Goal: Check status

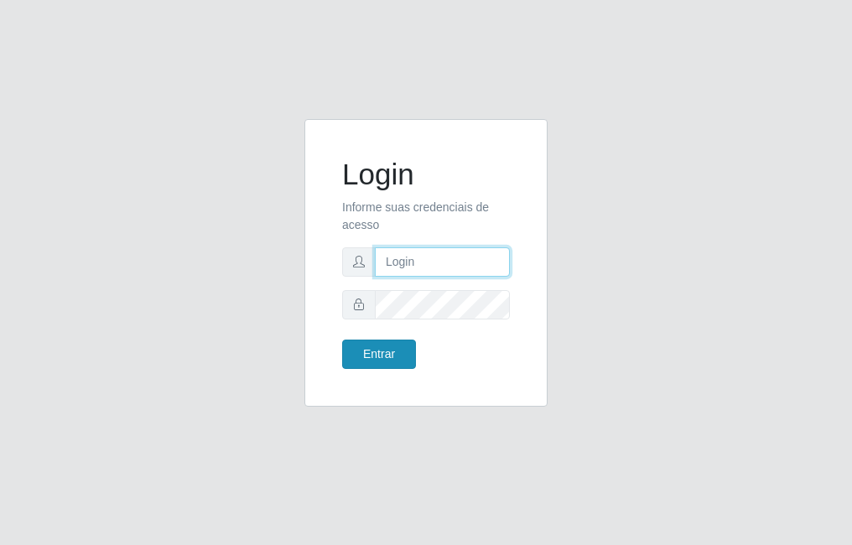
type input "raiane@B7"
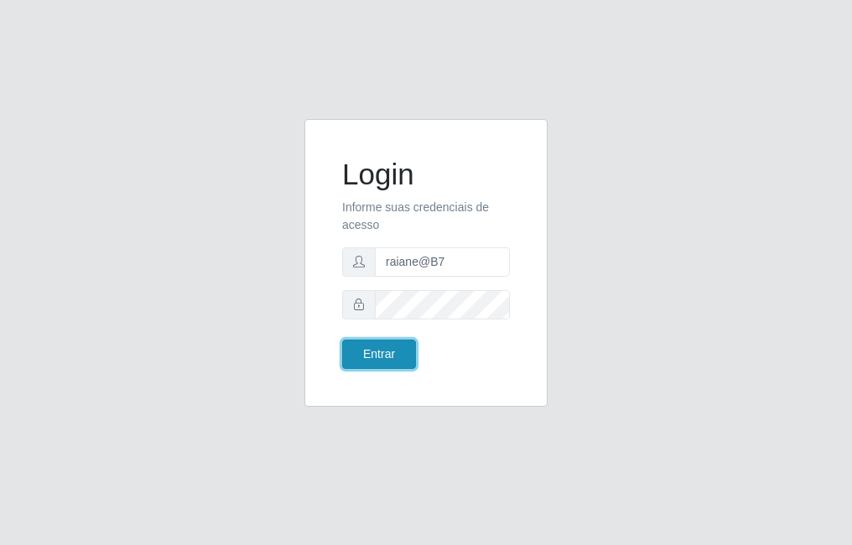
click at [392, 361] on button "Entrar" at bounding box center [379, 354] width 74 height 29
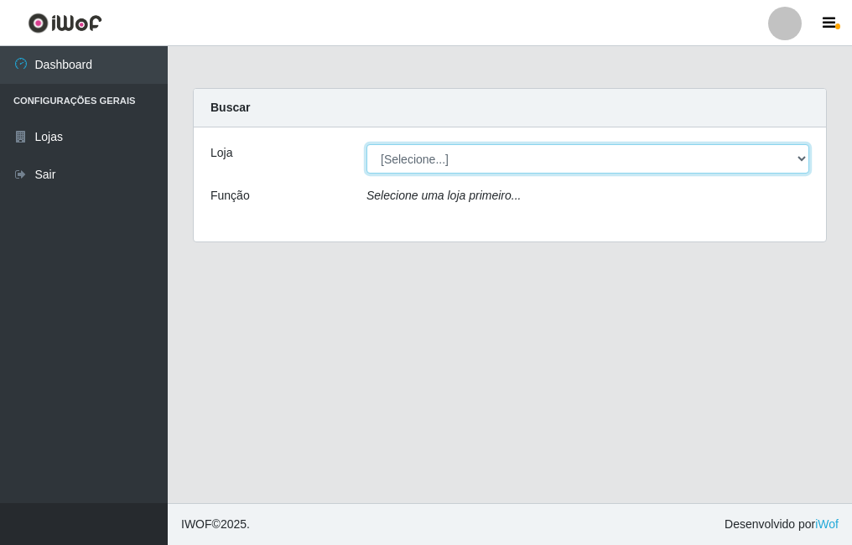
click at [473, 164] on select "[Selecione...] Bemais Supermercados - B7 Oitizeiro" at bounding box center [587, 158] width 443 height 29
select select "411"
click at [366, 144] on select "[Selecione...] Bemais Supermercados - B7 Oitizeiro" at bounding box center [587, 158] width 443 height 29
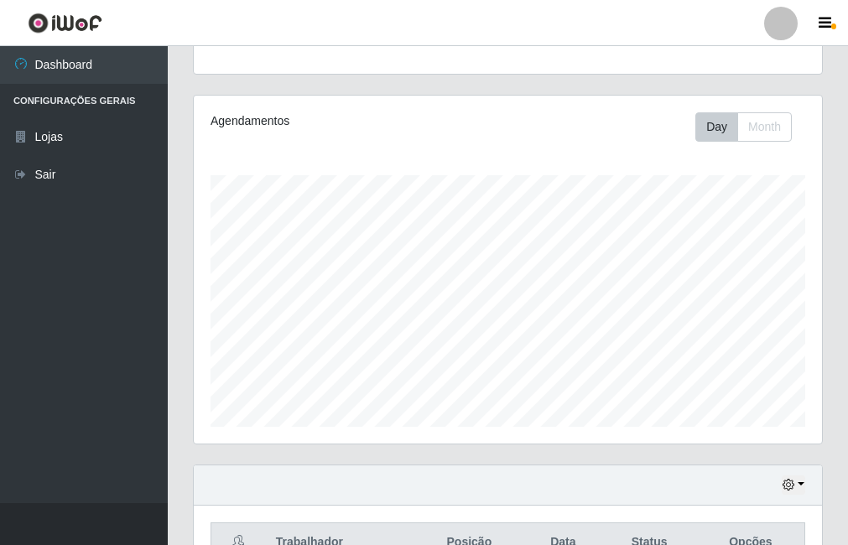
scroll to position [270, 0]
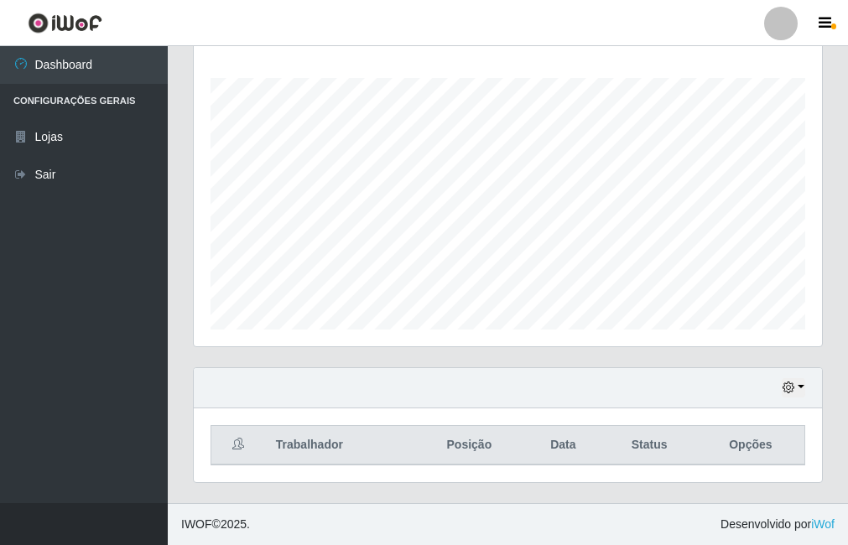
click at [807, 396] on div "Hoje 1 dia 3 dias 1 Semana Não encerrados" at bounding box center [508, 388] width 628 height 40
click at [807, 397] on div "Hoje 1 dia 3 dias 1 Semana Não encerrados" at bounding box center [508, 388] width 628 height 40
click at [792, 391] on icon "button" at bounding box center [788, 388] width 12 height 12
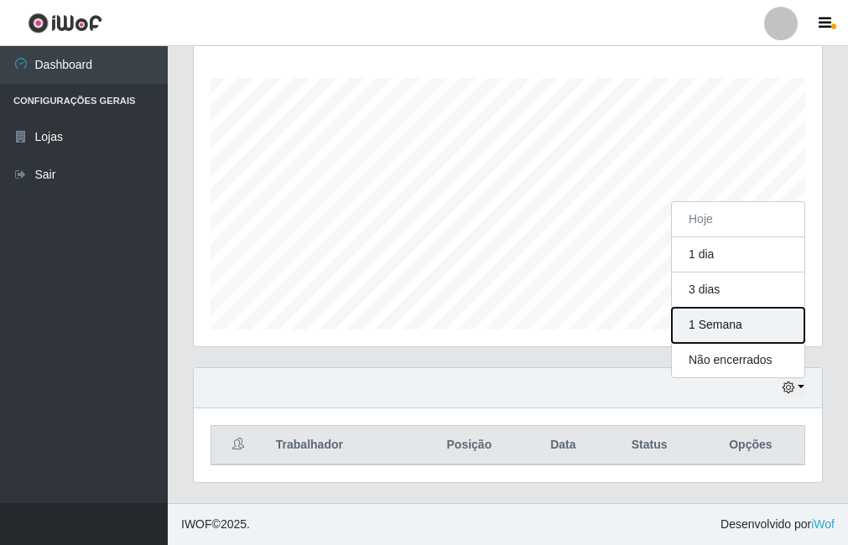
click at [741, 328] on button "1 Semana" at bounding box center [738, 325] width 132 height 35
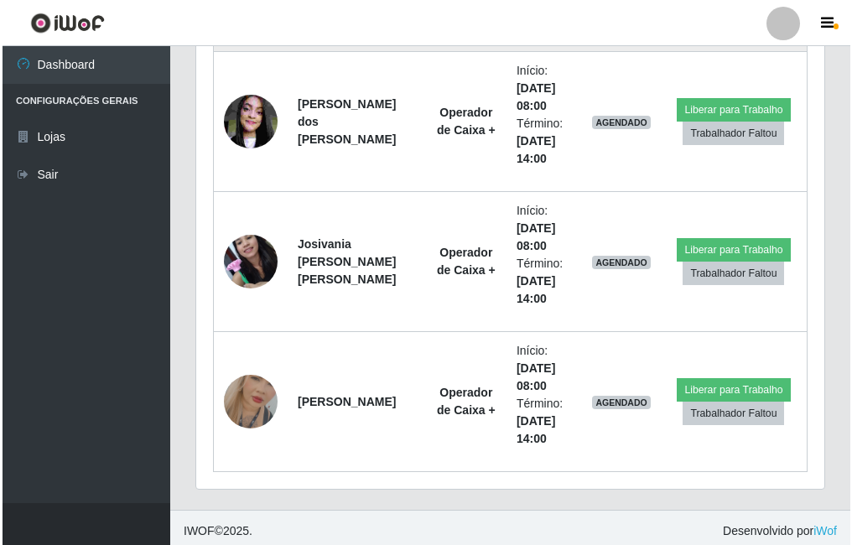
scroll to position [970, 0]
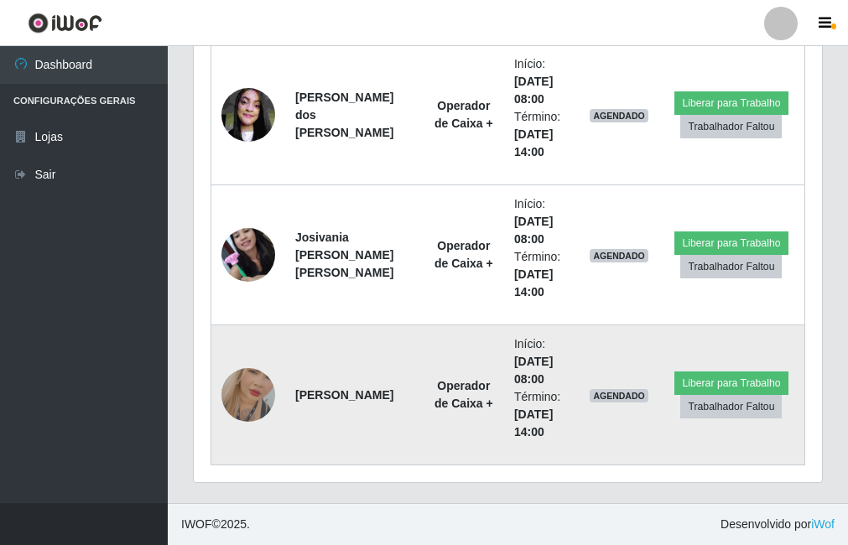
click at [247, 400] on img at bounding box center [248, 395] width 54 height 96
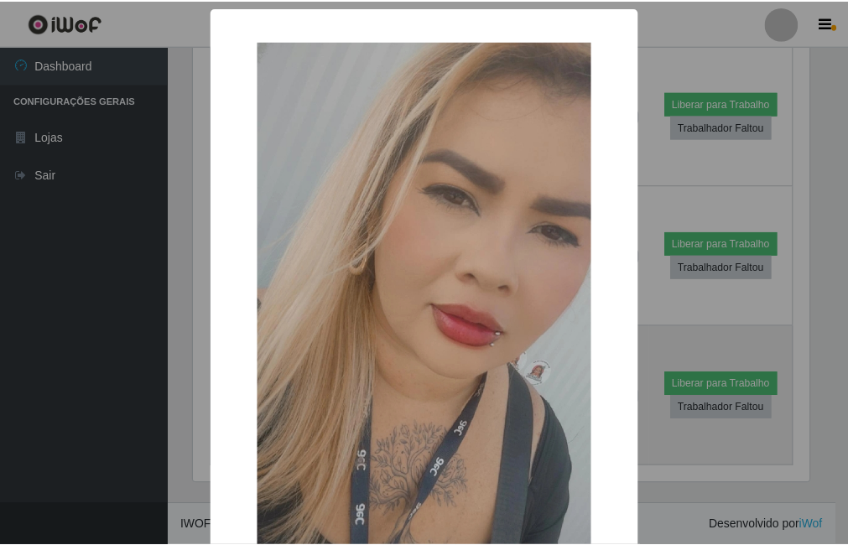
scroll to position [348, 620]
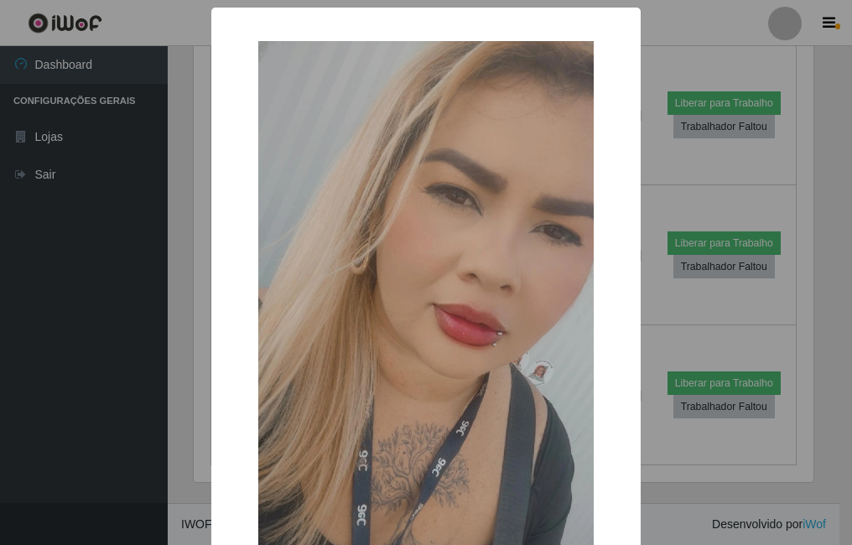
click at [189, 372] on div "× OK Cancel" at bounding box center [426, 272] width 852 height 545
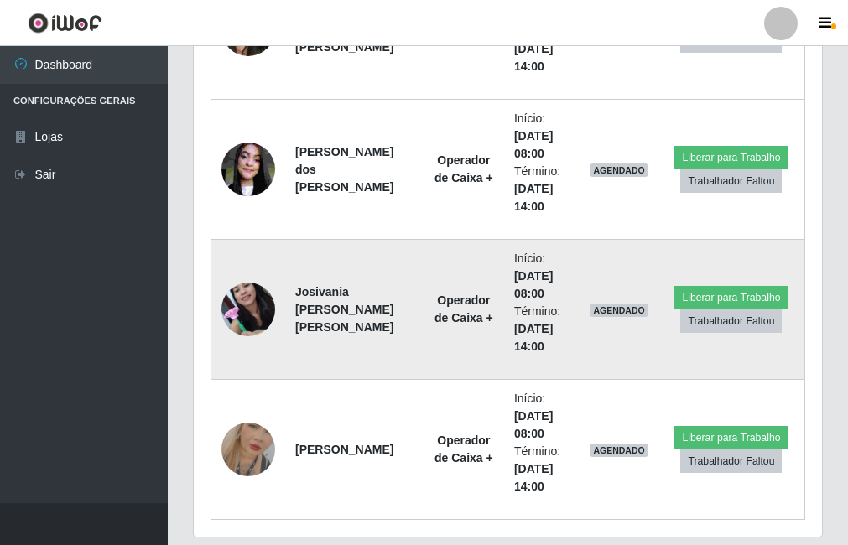
scroll to position [886, 0]
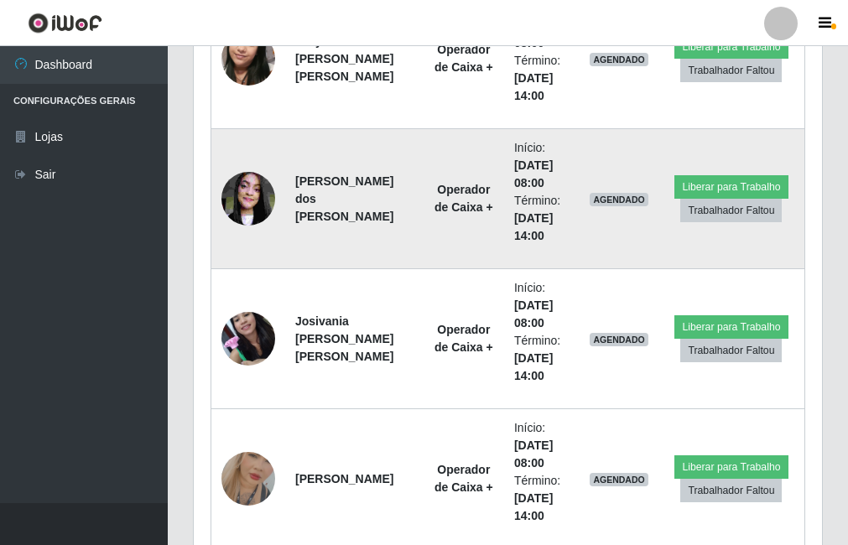
click at [236, 204] on img at bounding box center [248, 198] width 54 height 71
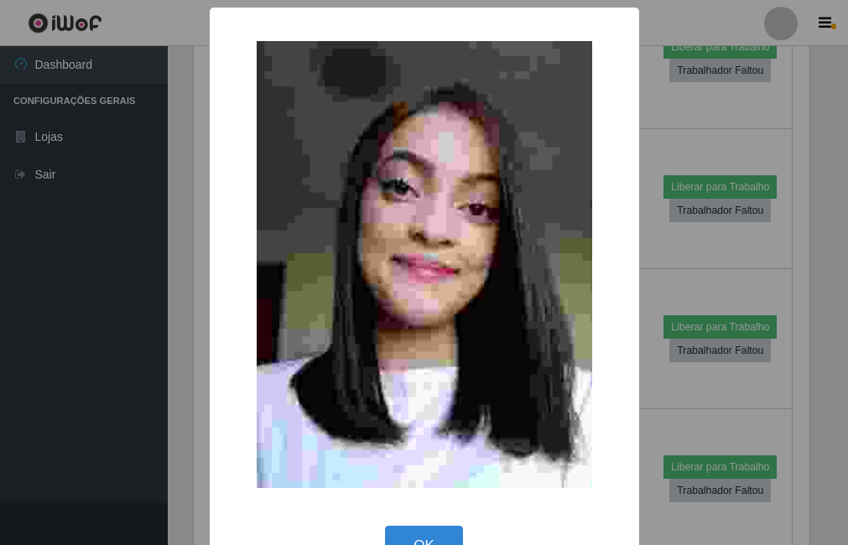
scroll to position [348, 620]
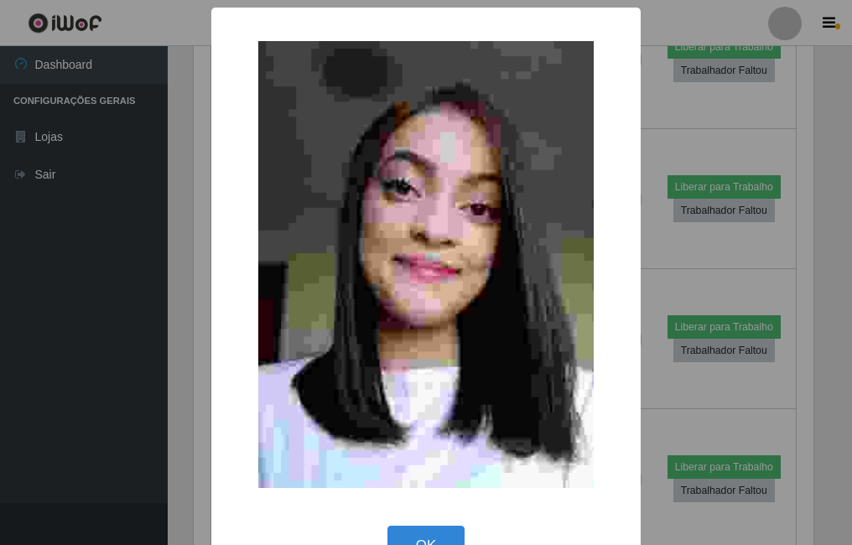
click at [169, 249] on div "× OK Cancel" at bounding box center [426, 272] width 852 height 545
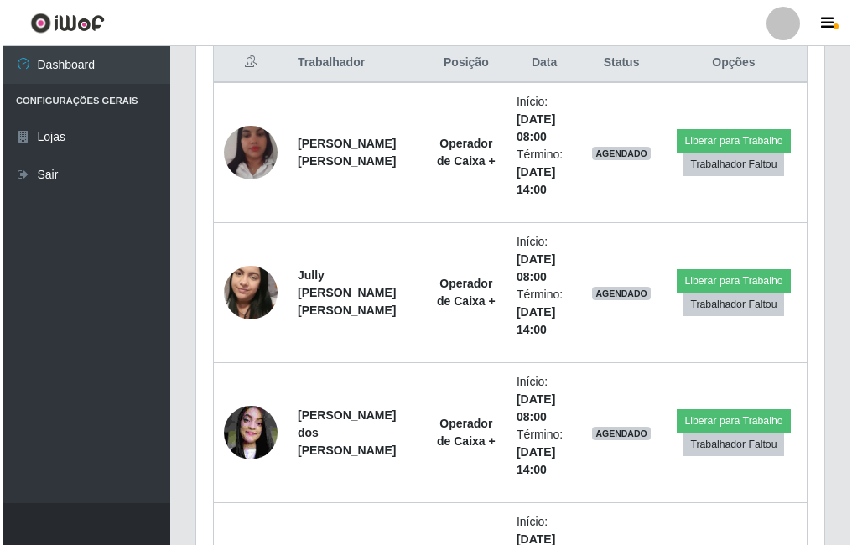
scroll to position [635, 0]
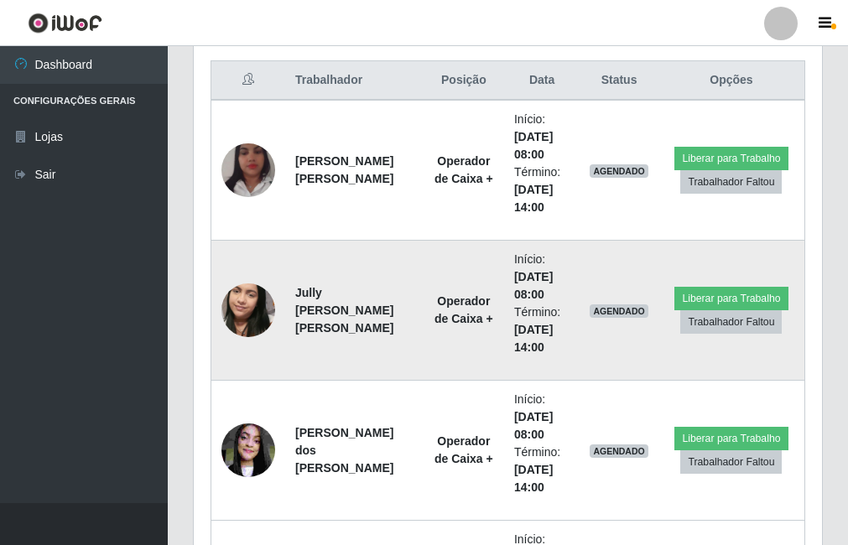
click at [263, 315] on img at bounding box center [248, 310] width 54 height 96
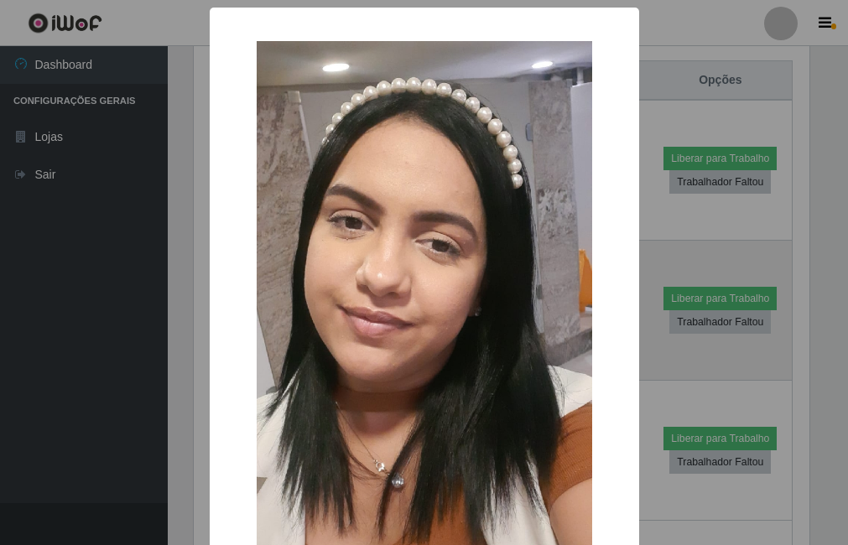
scroll to position [348, 620]
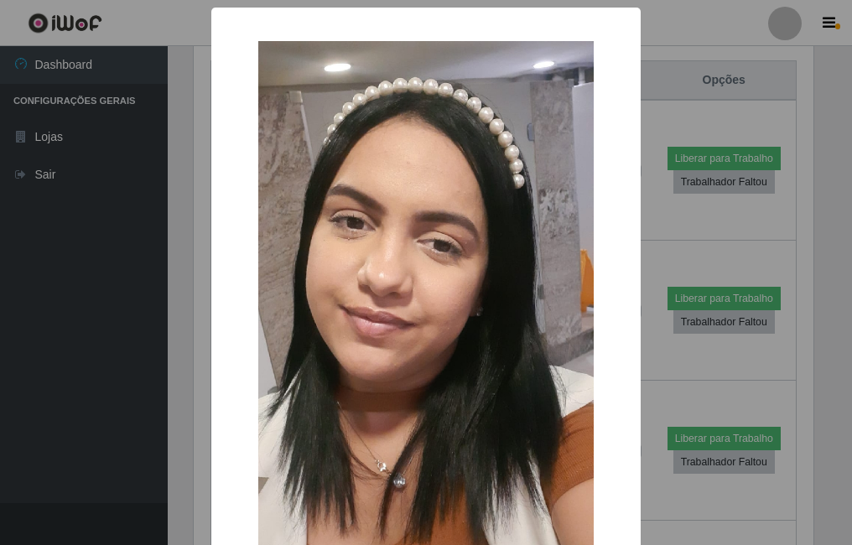
click at [185, 299] on div "× OK Cancel" at bounding box center [426, 272] width 852 height 545
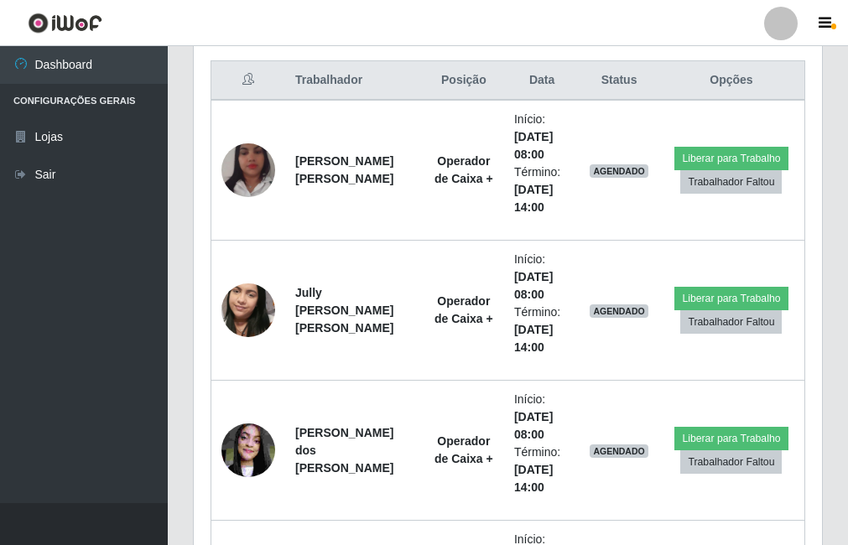
scroll to position [348, 628]
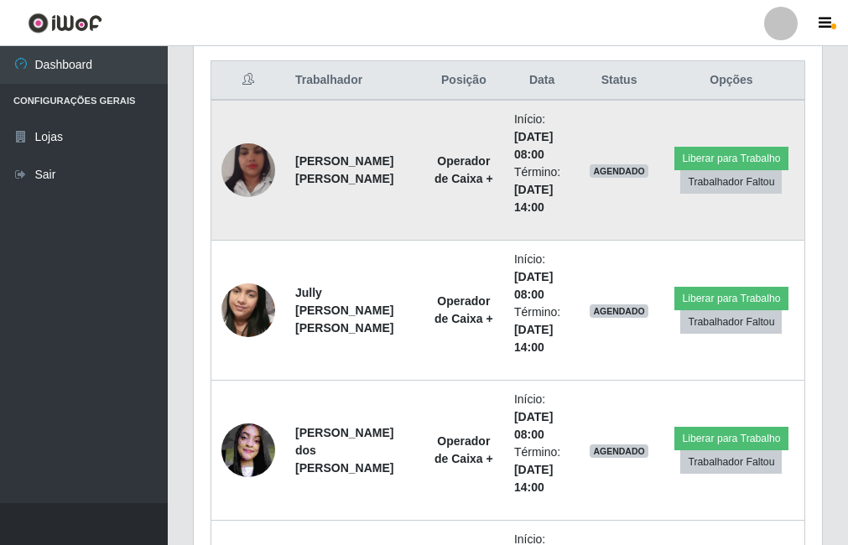
click at [217, 180] on td at bounding box center [248, 170] width 75 height 141
click at [234, 181] on img at bounding box center [248, 170] width 54 height 96
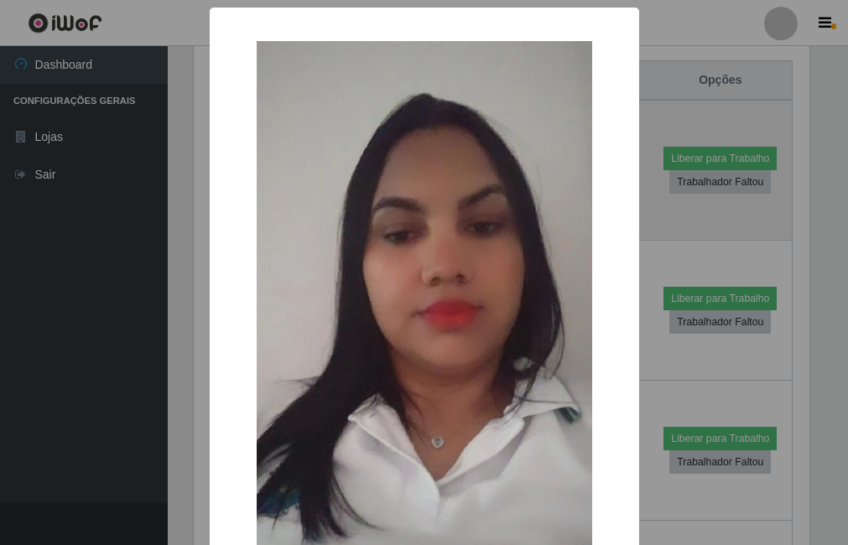
scroll to position [348, 620]
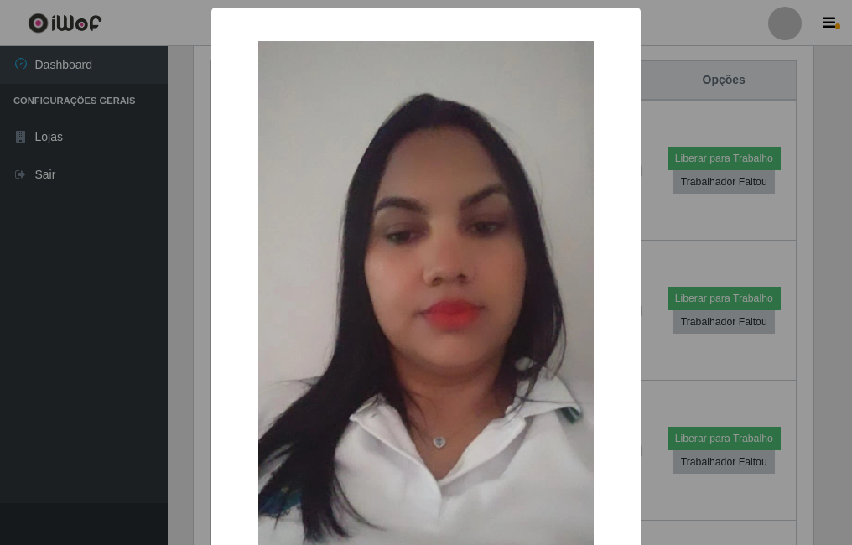
click at [197, 263] on div "× OK Cancel" at bounding box center [426, 272] width 852 height 545
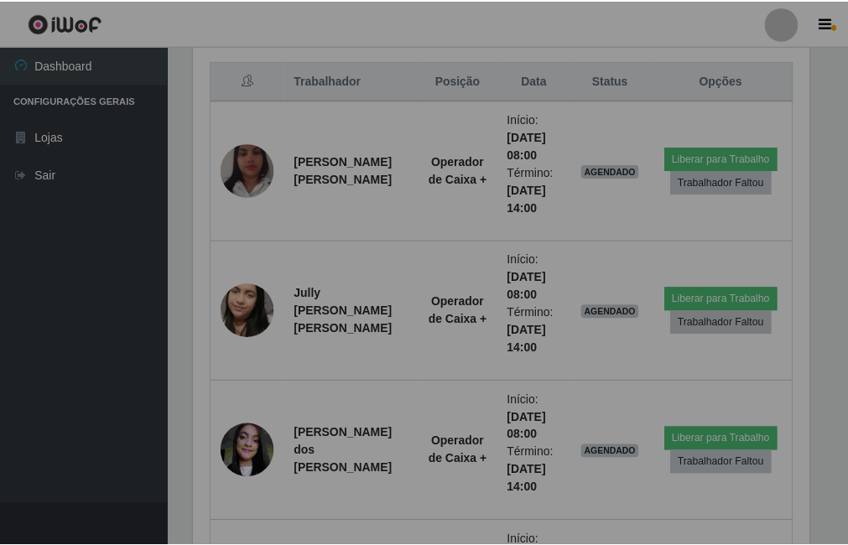
scroll to position [348, 628]
